Goal: Task Accomplishment & Management: Manage account settings

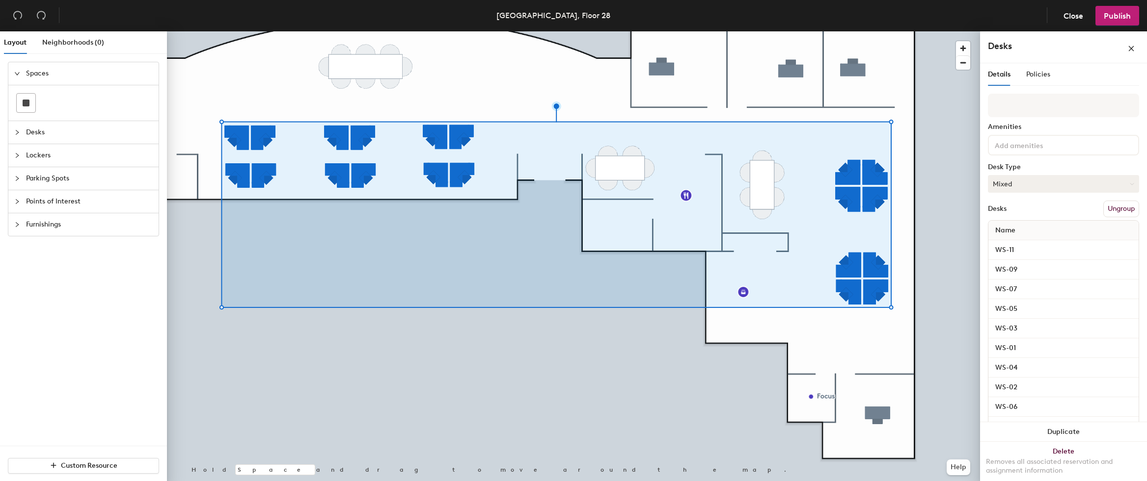
click at [1032, 187] on button "Mixed" at bounding box center [1062, 184] width 151 height 18
click at [1025, 216] on div "Assigned" at bounding box center [1037, 214] width 98 height 15
click at [1033, 73] on span "Policies" at bounding box center [1038, 74] width 24 height 8
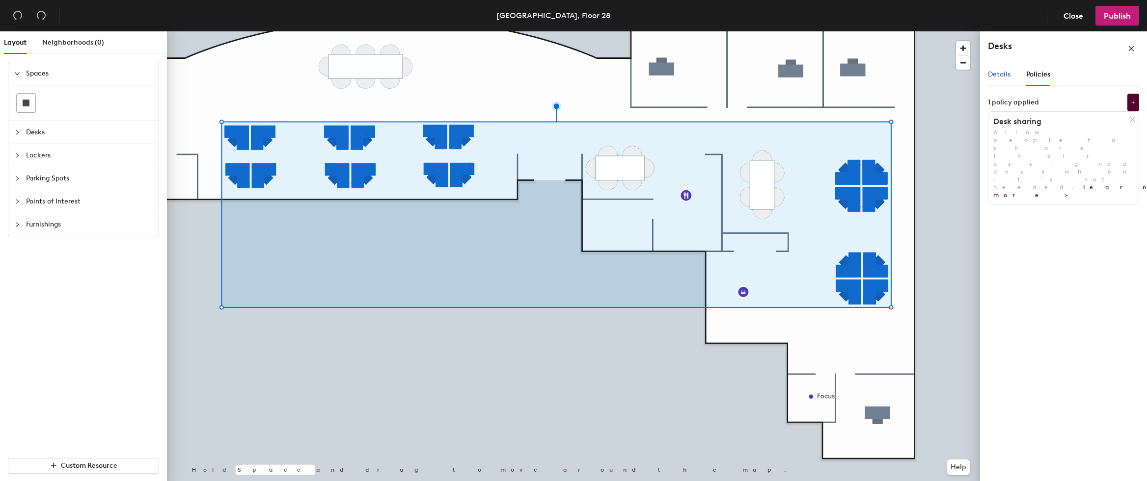
click at [999, 77] on span "Details" at bounding box center [998, 74] width 23 height 8
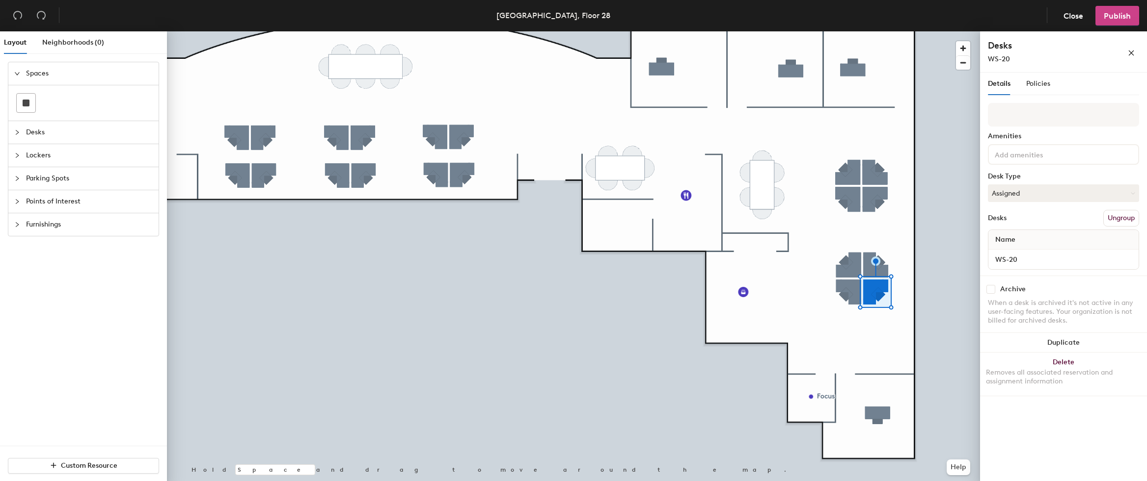
click at [1115, 19] on span "Publish" at bounding box center [1116, 15] width 27 height 9
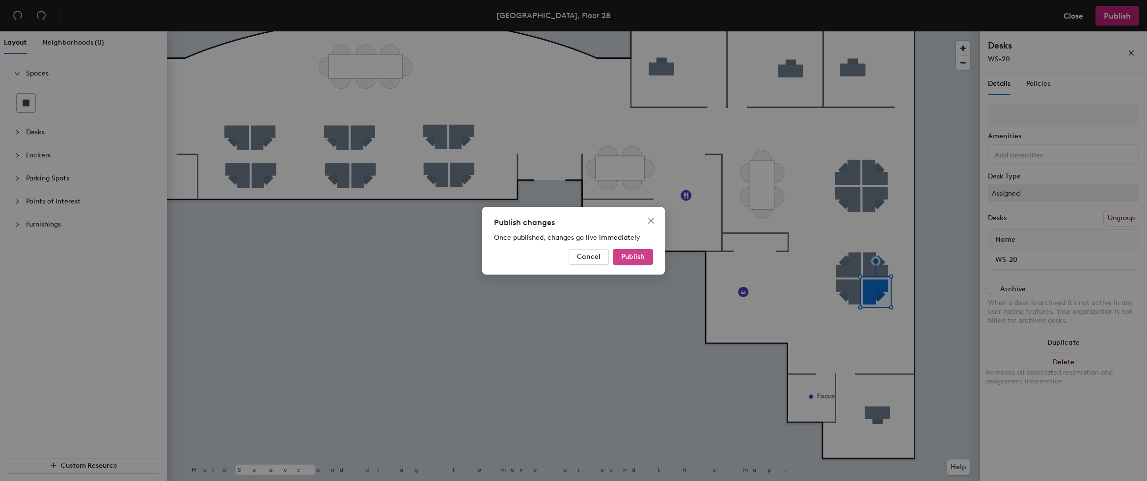
click at [638, 261] on button "Publish" at bounding box center [633, 257] width 40 height 16
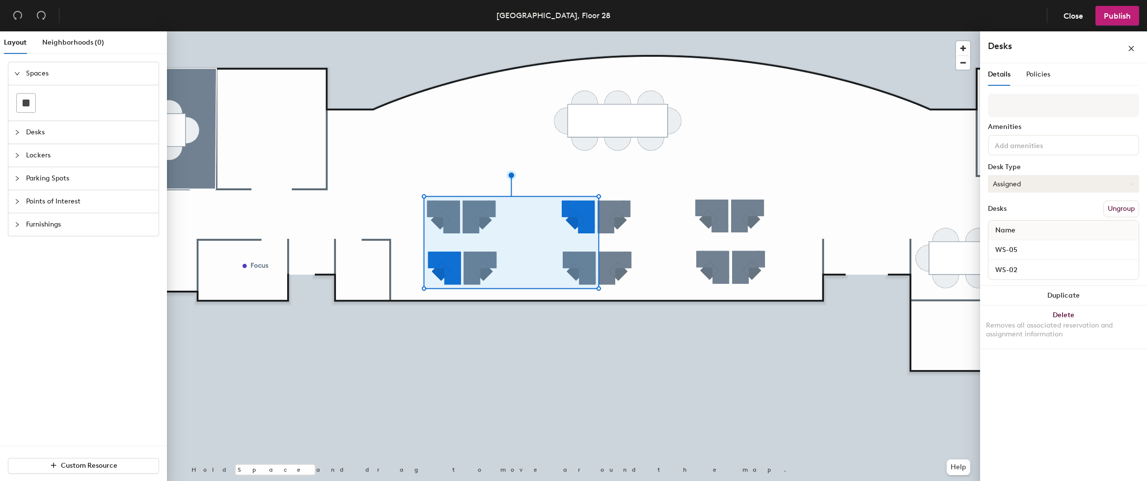
click at [1022, 188] on button "Assigned" at bounding box center [1062, 184] width 151 height 18
click at [1033, 243] on div "Hoteled" at bounding box center [1037, 244] width 98 height 15
click at [1125, 15] on span "Publish" at bounding box center [1116, 15] width 27 height 9
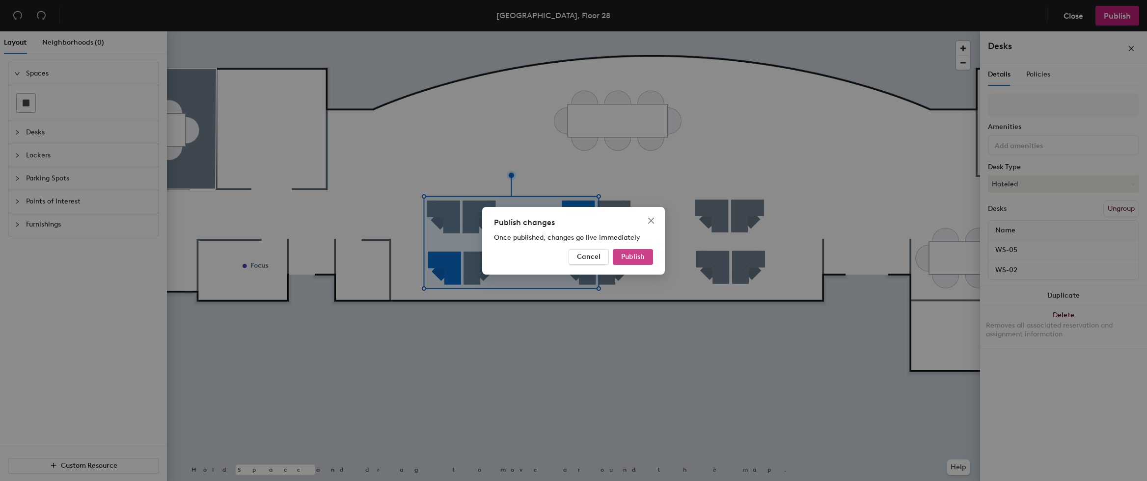
click at [632, 257] on span "Publish" at bounding box center [633, 257] width 24 height 8
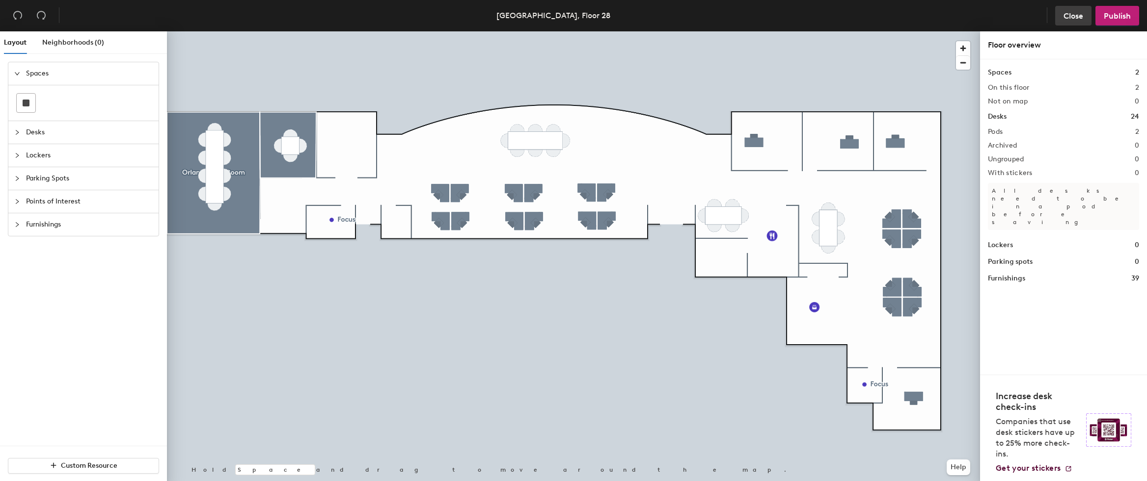
click at [1071, 14] on span "Close" at bounding box center [1073, 15] width 20 height 9
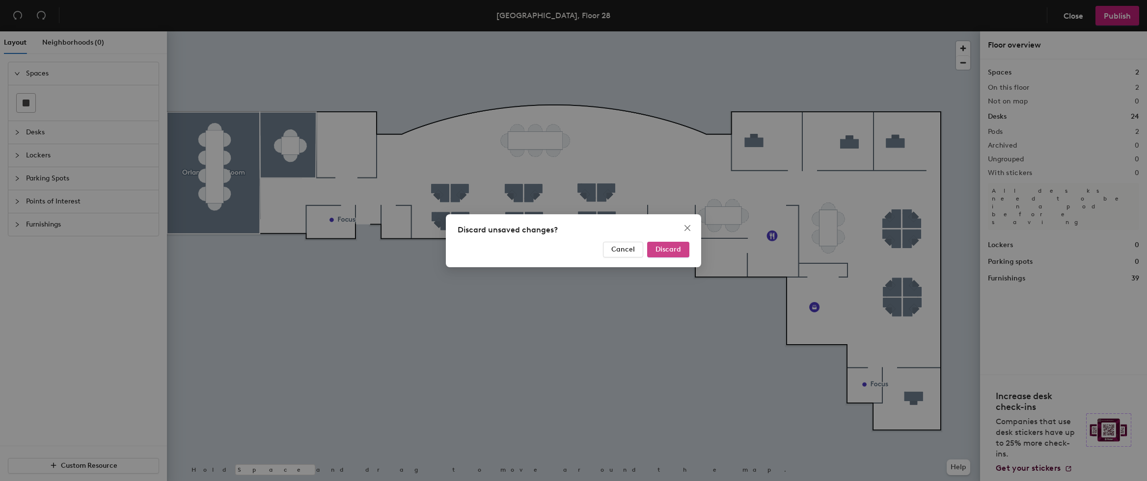
click at [668, 252] on span "Discard" at bounding box center [668, 249] width 26 height 8
